Goal: Task Accomplishment & Management: Use online tool/utility

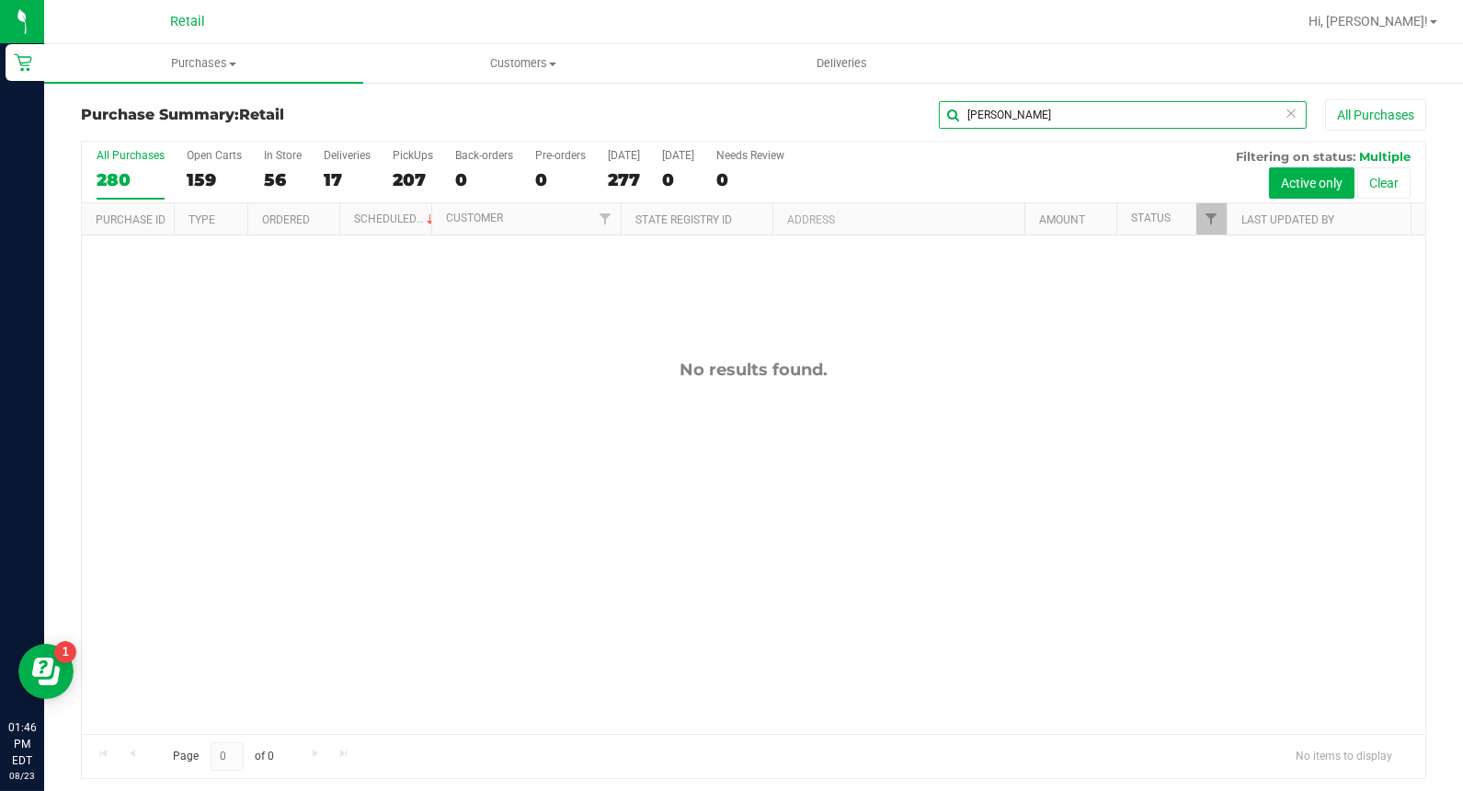
drag, startPoint x: 1025, startPoint y: 102, endPoint x: 730, endPoint y: 102, distance: 295.2
click at [730, 102] on div "[PERSON_NAME] All Purchases" at bounding box center [978, 114] width 897 height 31
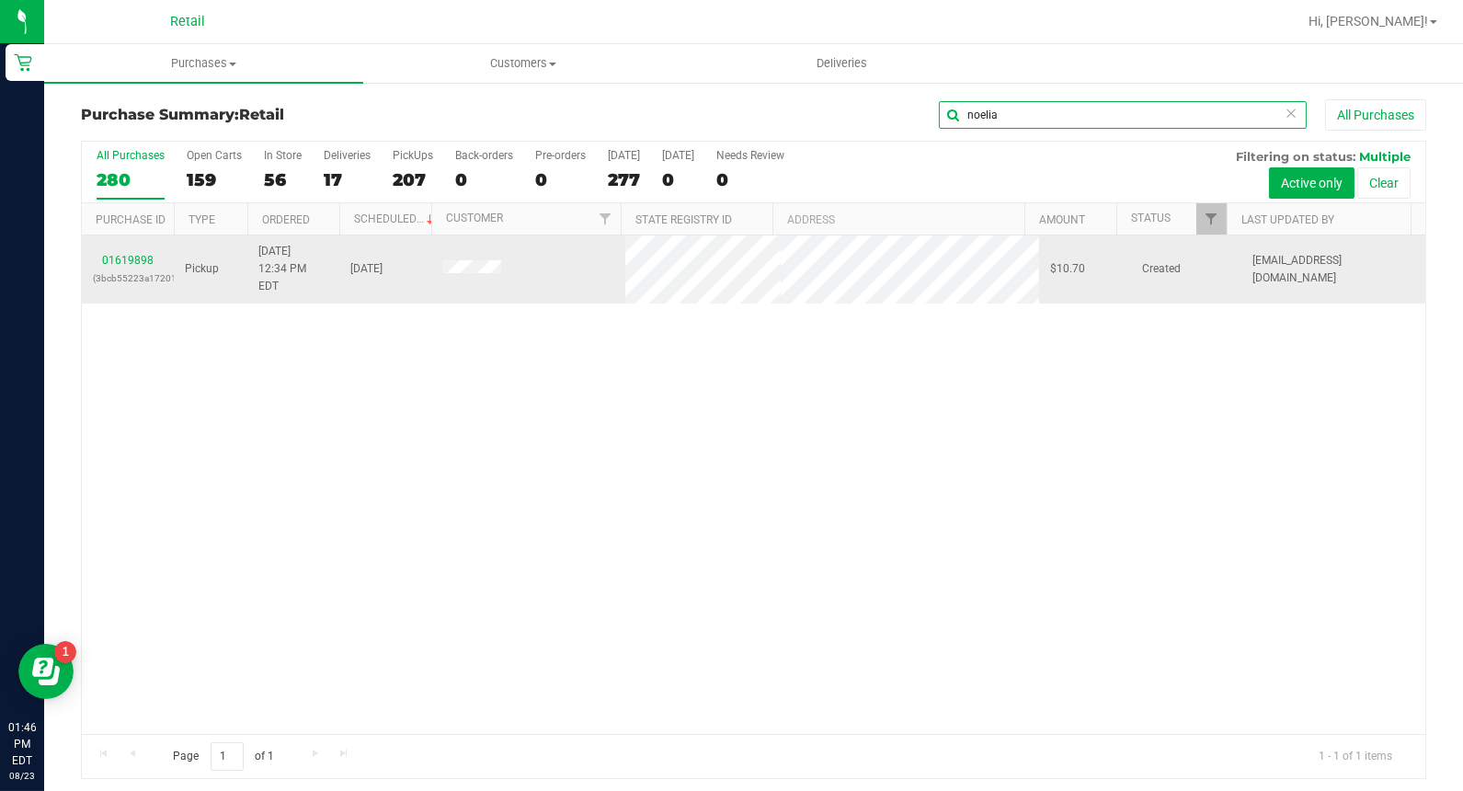
type input "noelia"
click at [111, 269] on p "(3bcb55223a172018)" at bounding box center [128, 277] width 70 height 17
click at [127, 254] on link "01619898" at bounding box center [128, 260] width 52 height 13
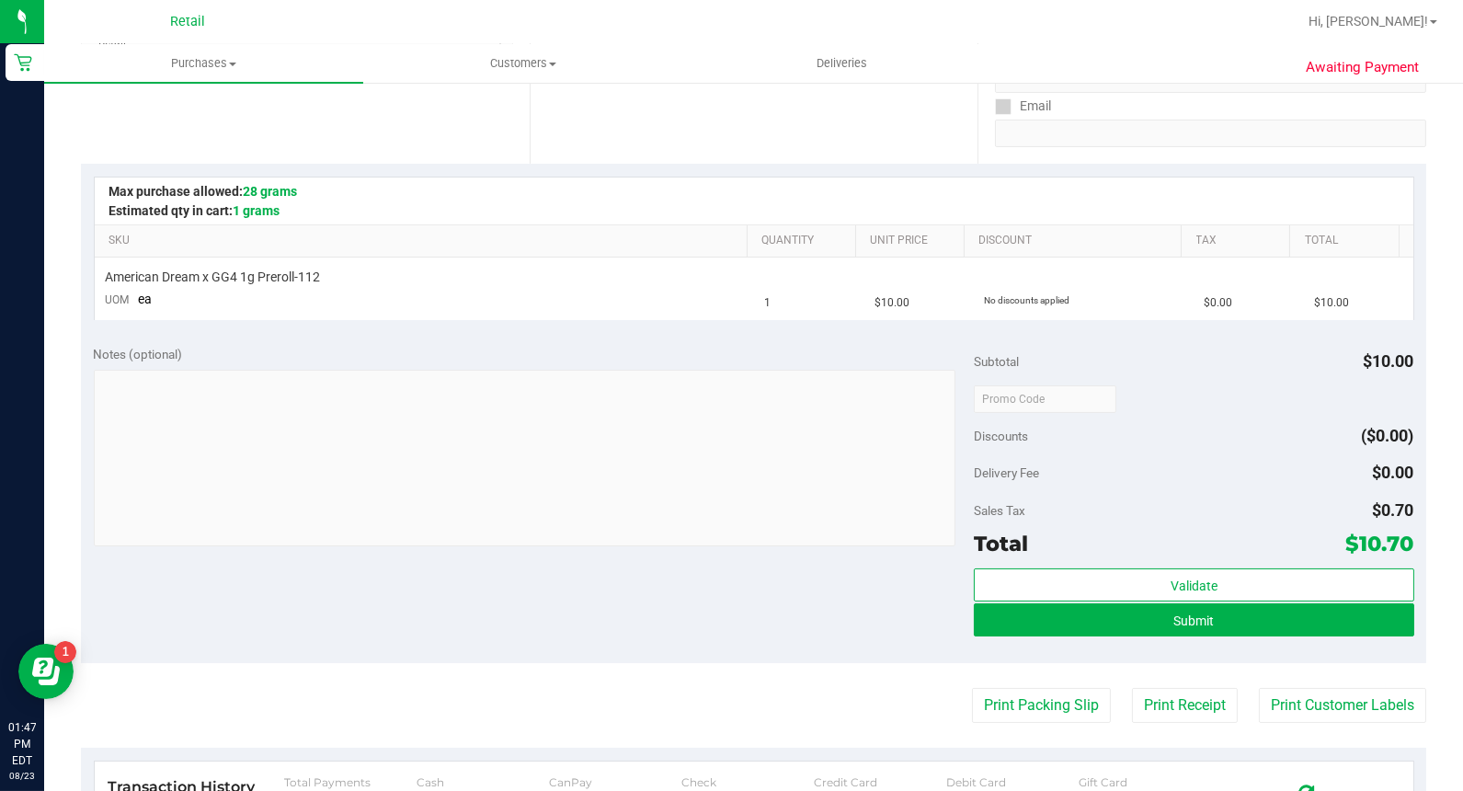
scroll to position [408, 0]
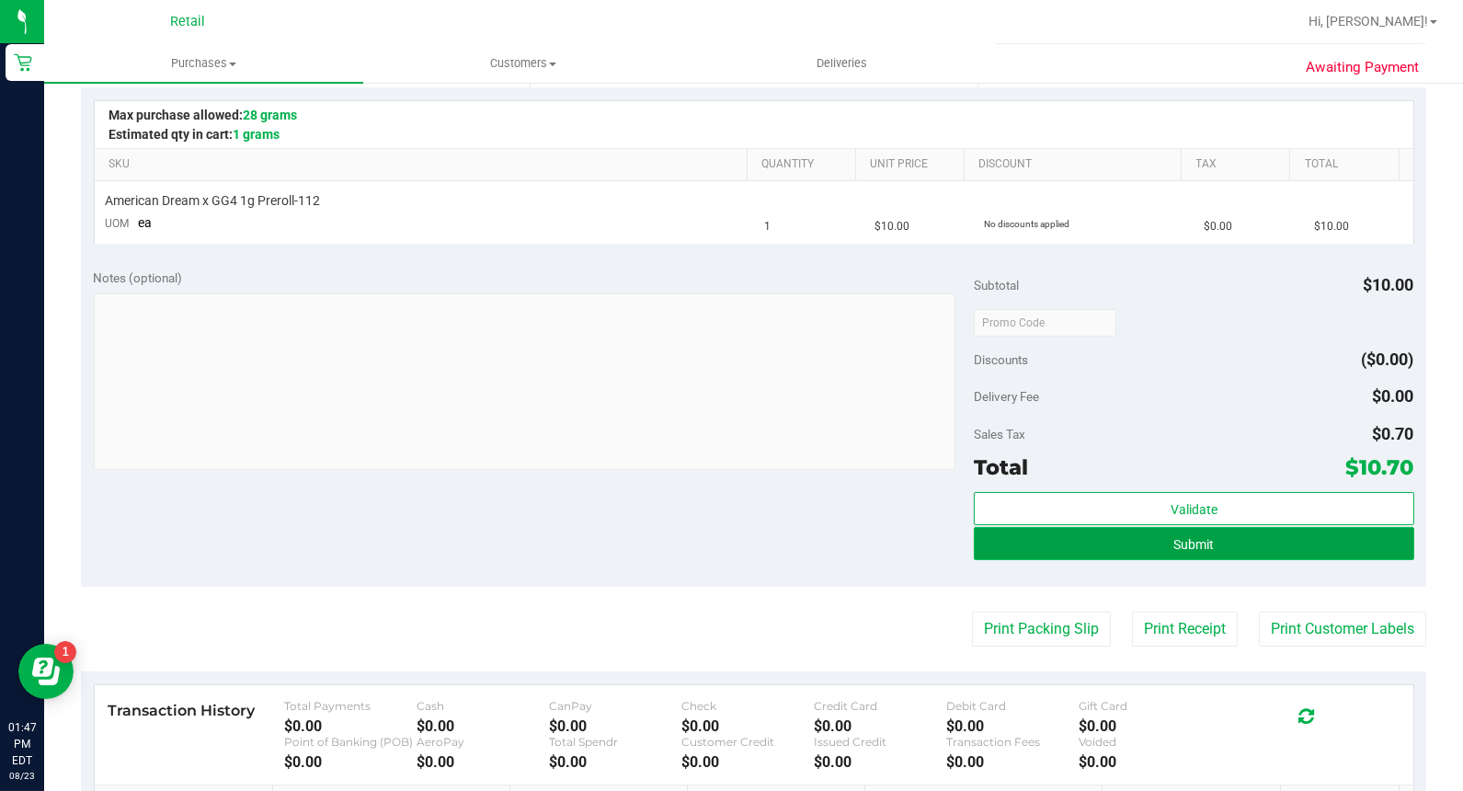
click at [1208, 527] on button "Submit" at bounding box center [1194, 543] width 441 height 33
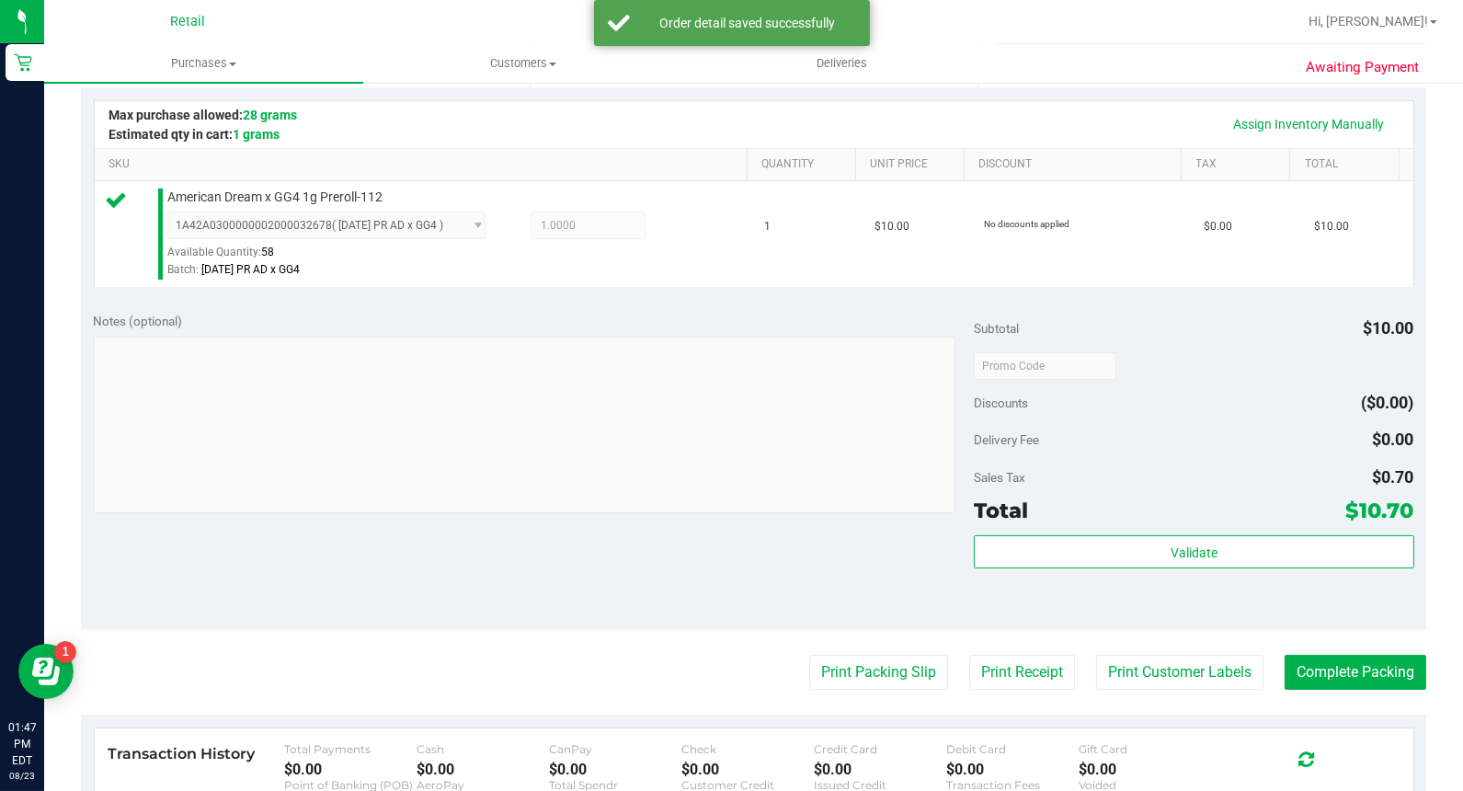
scroll to position [714, 0]
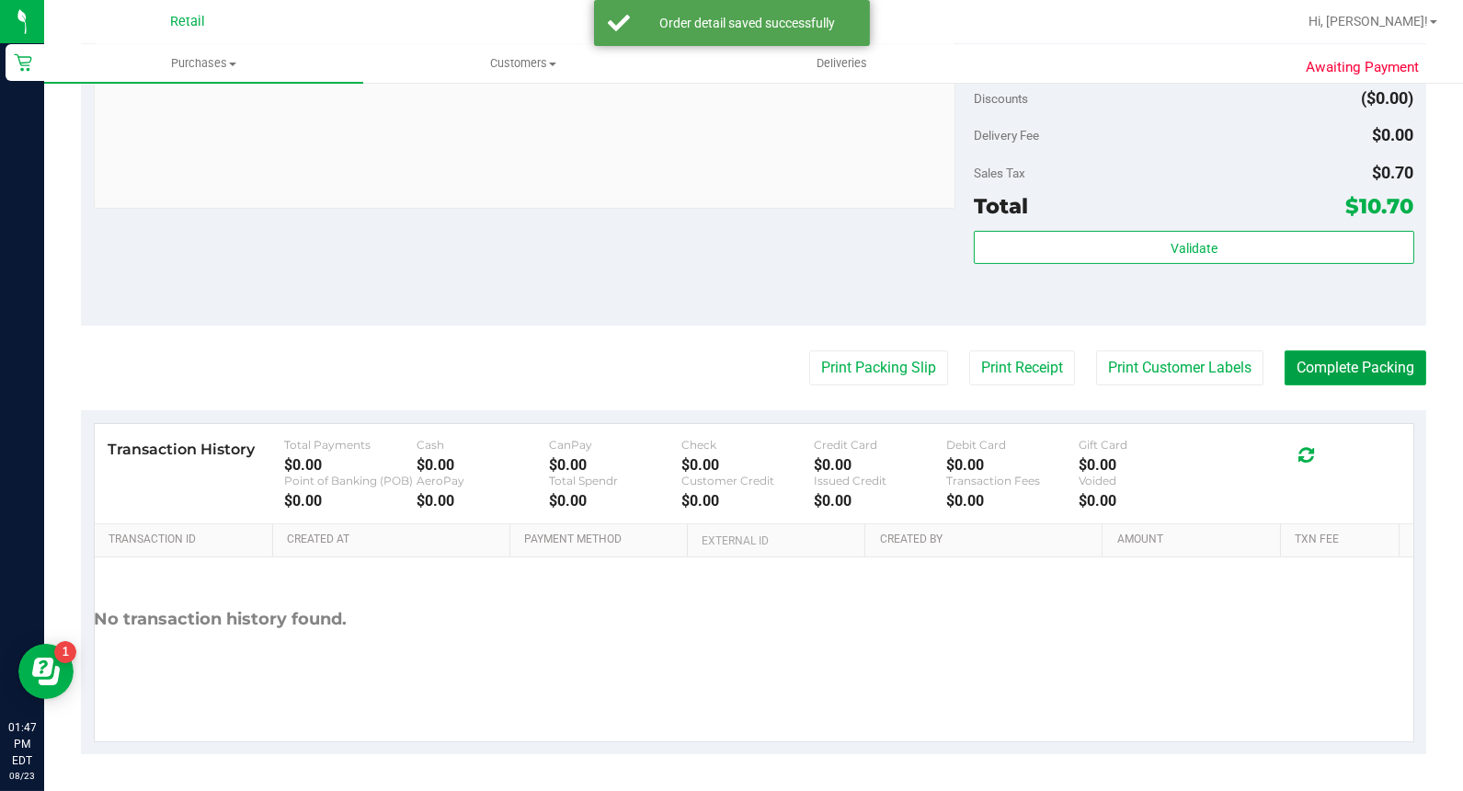
drag, startPoint x: 1335, startPoint y: 351, endPoint x: 1233, endPoint y: 278, distance: 125.1
click at [1335, 351] on button "Complete Packing" at bounding box center [1356, 367] width 142 height 35
